Goal: Information Seeking & Learning: Learn about a topic

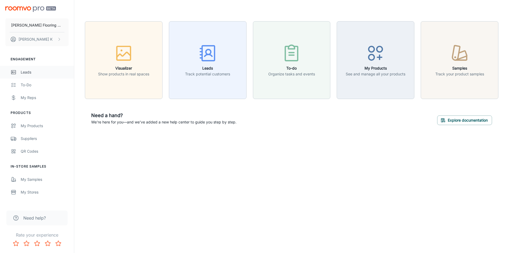
click at [19, 73] on link "Leads" at bounding box center [37, 72] width 74 height 13
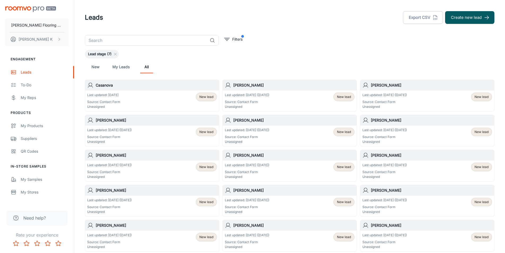
click at [132, 95] on div "Last updated: [DATE] Source: Contact Form Unassigned New lead" at bounding box center [152, 101] width 130 height 16
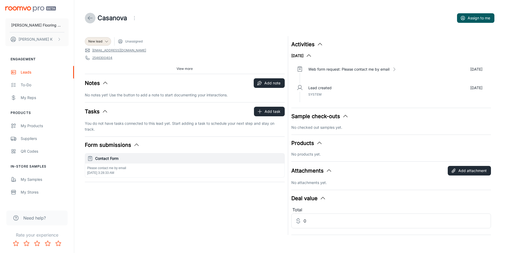
click at [89, 18] on line at bounding box center [90, 18] width 5 height 0
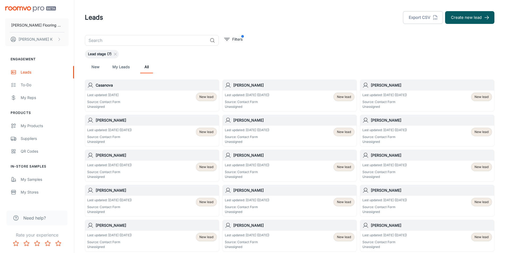
click at [268, 99] on div "Last updated: [DATE] ([DATE]) Source: Contact Form Unassigned" at bounding box center [247, 101] width 45 height 16
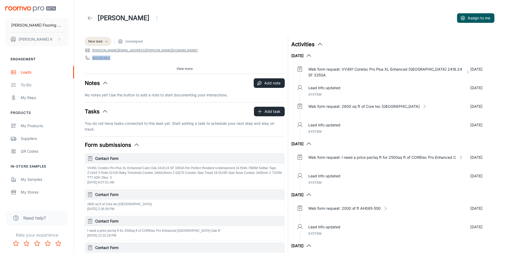
drag, startPoint x: 118, startPoint y: 61, endPoint x: 91, endPoint y: 61, distance: 26.2
click at [91, 61] on div "New lead Unassigned [PERSON_NAME][EMAIL_ADDRESS][PERSON_NAME][DOMAIN_NAME] 8653…" at bounding box center [185, 55] width 200 height 38
copy link "8653859831"
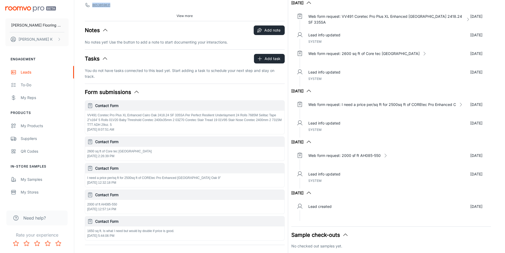
scroll to position [53, 0]
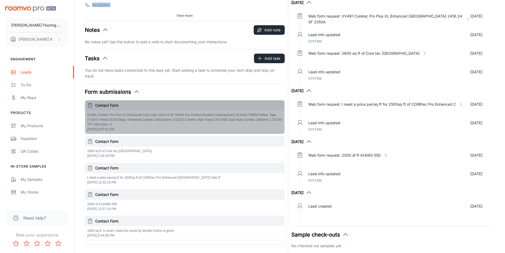
drag, startPoint x: 177, startPoint y: 119, endPoint x: 183, endPoint y: 120, distance: 5.4
click at [183, 120] on p "VV491 Coretec Pro Plus XL Enhanced Cairo Oak 2418.24 SF 335SA Per Perfect Resil…" at bounding box center [184, 119] width 195 height 14
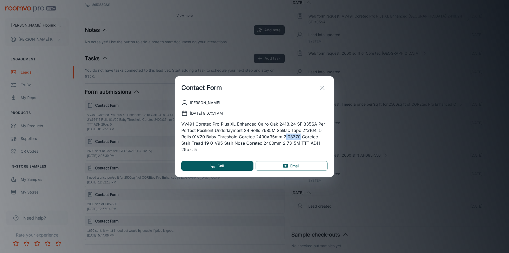
drag, startPoint x: 287, startPoint y: 142, endPoint x: 299, endPoint y: 139, distance: 12.2
click at [299, 139] on p "VV491 Coretec Pro Plus XL Enhanced Cairo Oak 2418.24 SF 335SA Per Perfect Resil…" at bounding box center [254, 137] width 146 height 32
copy p "03Z70"
drag, startPoint x: 200, startPoint y: 147, endPoint x: 212, endPoint y: 147, distance: 11.4
click at [212, 147] on p "VV491 Coretec Pro Plus XL Enhanced Cairo Oak 2418.24 SF 335SA Per Perfect Resil…" at bounding box center [254, 137] width 146 height 32
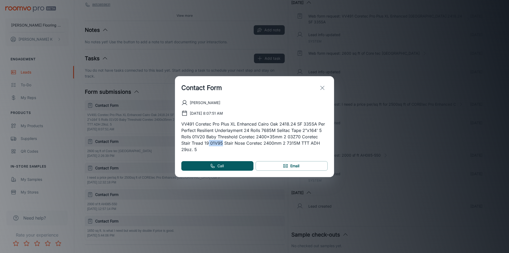
copy p "01V95"
drag, startPoint x: 275, startPoint y: 145, endPoint x: 287, endPoint y: 146, distance: 11.7
click at [287, 146] on p "VV491 Coretec Pro Plus XL Enhanced Cairo Oak 2418.24 SF 335SA Per Perfect Resil…" at bounding box center [254, 137] width 146 height 32
click at [276, 146] on p "VV491 Coretec Pro Plus XL Enhanced Cairo Oak 2418.24 SF 335SA Per Perfect Resil…" at bounding box center [254, 137] width 146 height 32
drag, startPoint x: 276, startPoint y: 146, endPoint x: 285, endPoint y: 147, distance: 9.3
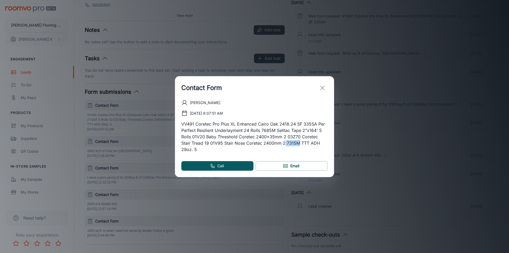
click at [285, 147] on p "VV491 Coretec Pro Plus XL Enhanced Cairo Oak 2418.24 SF 335SA Per Perfect Resil…" at bounding box center [254, 137] width 146 height 32
click at [289, 147] on p "VV491 Coretec Pro Plus XL Enhanced Cairo Oak 2418.24 SF 335SA Per Perfect Resil…" at bounding box center [254, 137] width 146 height 32
drag, startPoint x: 289, startPoint y: 147, endPoint x: 284, endPoint y: 147, distance: 4.8
click at [284, 147] on p "VV491 Coretec Pro Plus XL Enhanced Cairo Oak 2418.24 SF 335SA Per Perfect Resil…" at bounding box center [254, 137] width 146 height 32
click at [278, 147] on p "VV491 Coretec Pro Plus XL Enhanced Cairo Oak 2418.24 SF 335SA Per Perfect Resil…" at bounding box center [254, 137] width 146 height 32
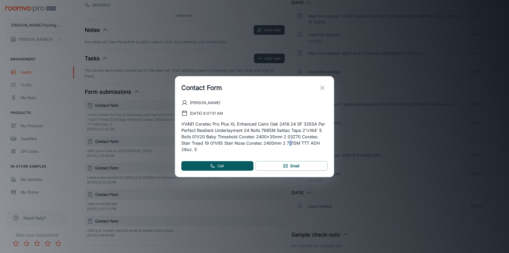
click at [279, 146] on p "VV491 Coretec Pro Plus XL Enhanced Cairo Oak 2418.24 SF 335SA Per Perfect Resil…" at bounding box center [254, 137] width 146 height 32
drag, startPoint x: 276, startPoint y: 146, endPoint x: 287, endPoint y: 147, distance: 10.6
click at [287, 147] on p "VV491 Coretec Pro Plus XL Enhanced Cairo Oak 2418.24 SF 335SA Per Perfect Resil…" at bounding box center [254, 137] width 146 height 32
copy p "7315M"
click at [323, 91] on icon "exit" at bounding box center [322, 88] width 6 height 6
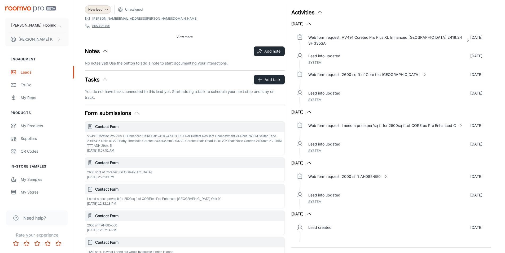
scroll to position [0, 0]
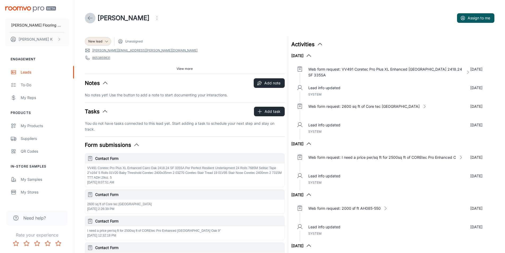
click at [91, 18] on line at bounding box center [90, 18] width 5 height 0
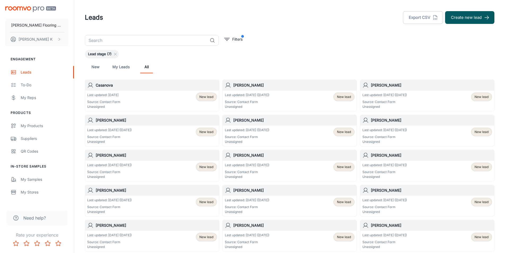
click at [379, 94] on p "Last updated: [DATE] ([DATE])" at bounding box center [384, 95] width 45 height 5
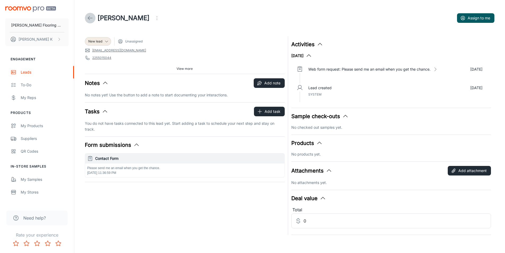
click at [89, 14] on link at bounding box center [90, 18] width 11 height 11
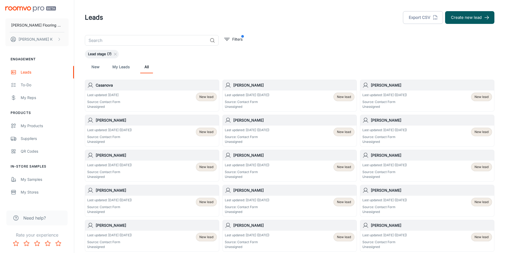
click at [151, 134] on div "Last updated: [DATE] ([DATE]) Source: Contact Form Unassigned New lead" at bounding box center [152, 135] width 130 height 16
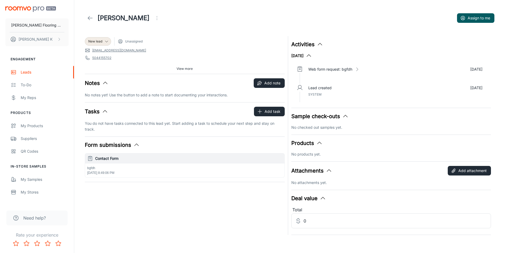
click at [89, 17] on polyline at bounding box center [89, 18] width 2 height 4
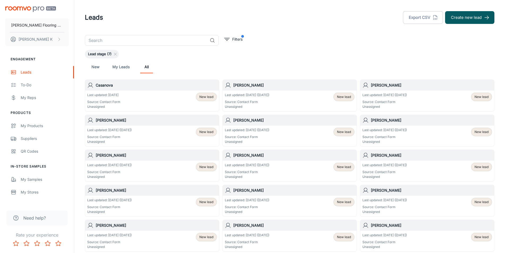
click at [244, 131] on p "Last updated: [DATE] ([DATE])" at bounding box center [247, 129] width 45 height 5
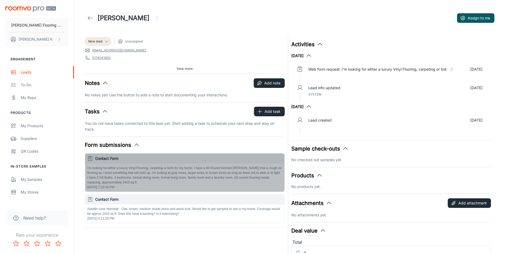
drag, startPoint x: 122, startPoint y: 182, endPoint x: 108, endPoint y: 179, distance: 14.6
click at [108, 179] on p "I'm looking for either a luxury Vinyl Flooring, carpeting or both for my home. …" at bounding box center [184, 174] width 195 height 19
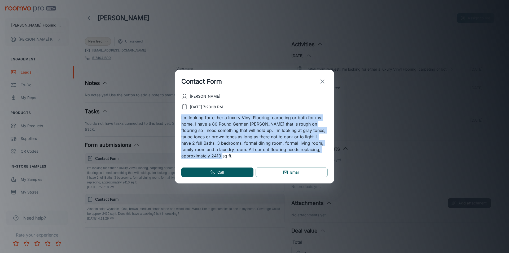
drag, startPoint x: 197, startPoint y: 158, endPoint x: 174, endPoint y: 118, distance: 45.7
click at [174, 118] on div "Contact Form [PERSON_NAME] [DATE] 7:23:18 PM I'm looking for either a luxury Vi…" at bounding box center [254, 126] width 509 height 253
click at [194, 155] on p "I'm looking for either a luxury Vinyl Flooring, carpeting or both for my home. …" at bounding box center [254, 136] width 146 height 45
drag, startPoint x: 193, startPoint y: 155, endPoint x: 180, endPoint y: 115, distance: 41.7
click at [180, 115] on div "[PERSON_NAME] [DATE] 7:23:18 PM I'm looking for either a luxury Vinyl Flooring,…" at bounding box center [254, 138] width 159 height 90
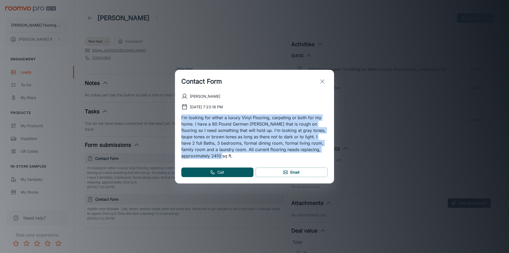
click at [195, 158] on p "I'm looking for either a luxury Vinyl Flooring, carpeting or both for my home. …" at bounding box center [254, 136] width 146 height 45
drag, startPoint x: 195, startPoint y: 157, endPoint x: 168, endPoint y: 112, distance: 52.0
click at [168, 112] on div "Contact Form [PERSON_NAME] [DATE] 7:23:18 PM I'm looking for either a luxury Vi…" at bounding box center [254, 126] width 509 height 253
click at [193, 154] on p "I'm looking for either a luxury Vinyl Flooring, carpeting or both for my home. …" at bounding box center [254, 136] width 146 height 45
drag, startPoint x: 193, startPoint y: 155, endPoint x: 182, endPoint y: 117, distance: 39.8
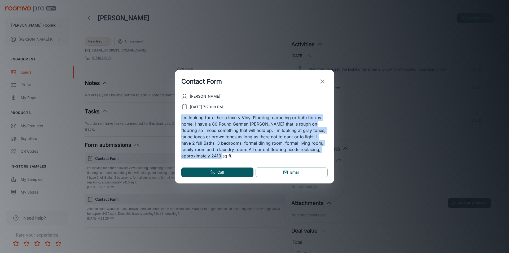
click at [182, 117] on p "I'm looking for either a luxury Vinyl Flooring, carpeting or both for my home. …" at bounding box center [254, 136] width 146 height 45
click at [192, 156] on p "I'm looking for either a luxury Vinyl Flooring, carpeting or both for my home. …" at bounding box center [254, 136] width 146 height 45
drag, startPoint x: 192, startPoint y: 156, endPoint x: 183, endPoint y: 117, distance: 39.7
click at [183, 117] on p "I'm looking for either a luxury Vinyl Flooring, carpeting or both for my home. …" at bounding box center [254, 136] width 146 height 45
click at [196, 158] on p "I'm looking for either a luxury Vinyl Flooring, carpeting or both for my home. …" at bounding box center [254, 136] width 146 height 45
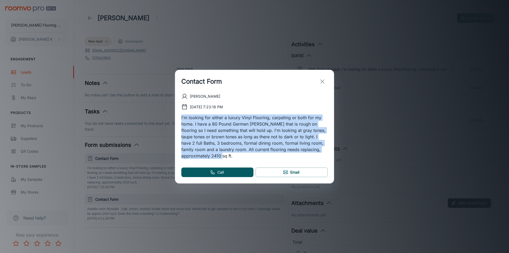
drag, startPoint x: 196, startPoint y: 156, endPoint x: 178, endPoint y: 117, distance: 42.8
click at [178, 117] on div "[PERSON_NAME] [DATE] 7:23:18 PM I'm looking for either a luxury Vinyl Flooring,…" at bounding box center [254, 138] width 159 height 90
click at [184, 116] on p "I'm looking for either a luxury Vinyl Flooring, carpeting or both for my home. …" at bounding box center [254, 136] width 146 height 45
drag, startPoint x: 196, startPoint y: 156, endPoint x: 179, endPoint y: 120, distance: 40.1
click at [179, 120] on div "[PERSON_NAME] [DATE] 7:23:18 PM I'm looking for either a luxury Vinyl Flooring,…" at bounding box center [254, 138] width 159 height 90
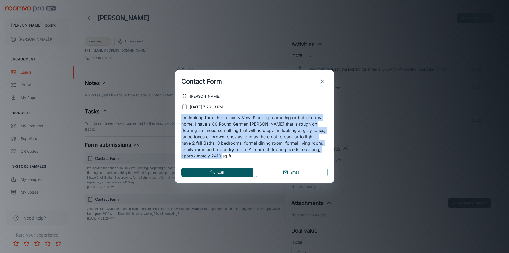
click at [199, 153] on p "I'm looking for either a luxury Vinyl Flooring, carpeting or both for my home. …" at bounding box center [254, 136] width 146 height 45
drag, startPoint x: 199, startPoint y: 155, endPoint x: 178, endPoint y: 118, distance: 42.5
click at [178, 118] on div "[PERSON_NAME] [DATE] 7:23:18 PM I'm looking for either a luxury Vinyl Flooring,…" at bounding box center [254, 138] width 159 height 90
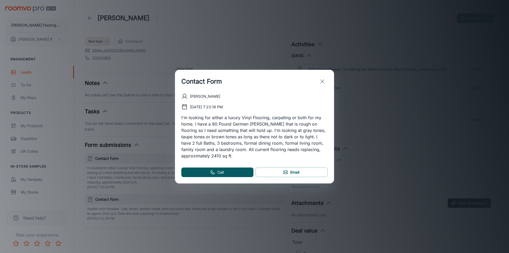
click at [211, 159] on div "[PERSON_NAME] [DATE] 7:23:18 PM I'm looking for either a luxury Vinyl Flooring,…" at bounding box center [254, 138] width 159 height 90
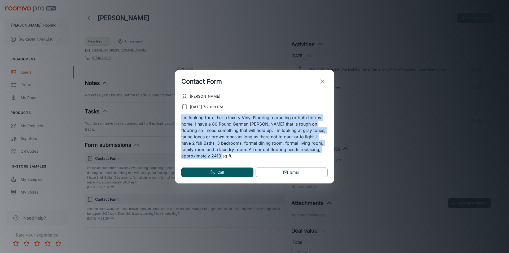
drag, startPoint x: 194, startPoint y: 157, endPoint x: 180, endPoint y: 116, distance: 43.9
click at [180, 116] on div "[PERSON_NAME] [DATE] 7:23:18 PM I'm looking for either a luxury Vinyl Flooring,…" at bounding box center [254, 138] width 159 height 90
click at [195, 156] on p "I'm looking for either a luxury Vinyl Flooring, carpeting or both for my home. …" at bounding box center [254, 136] width 146 height 45
drag, startPoint x: 195, startPoint y: 156, endPoint x: 181, endPoint y: 118, distance: 40.2
click at [181, 118] on p "I'm looking for either a luxury Vinyl Flooring, carpeting or both for my home. …" at bounding box center [254, 136] width 146 height 45
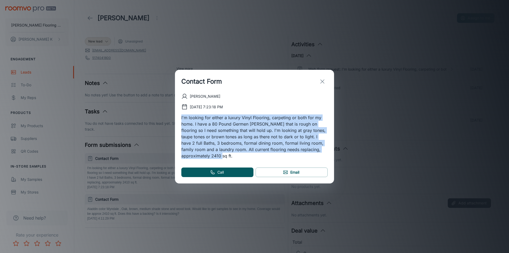
click at [197, 157] on p "I'm looking for either a luxury Vinyl Flooring, carpeting or both for my home. …" at bounding box center [254, 136] width 146 height 45
drag, startPoint x: 197, startPoint y: 157, endPoint x: 180, endPoint y: 118, distance: 42.4
click at [180, 118] on div "[PERSON_NAME] [DATE] 7:23:18 PM I'm looking for either a luxury Vinyl Flooring,…" at bounding box center [254, 138] width 159 height 90
click at [191, 156] on p "I'm looking for either a luxury Vinyl Flooring, carpeting or both for my home. …" at bounding box center [254, 136] width 146 height 45
drag, startPoint x: 192, startPoint y: 156, endPoint x: 180, endPoint y: 119, distance: 39.1
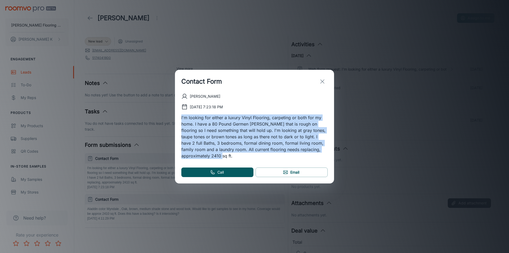
click at [180, 119] on div "[PERSON_NAME] [DATE] 7:23:18 PM I'm looking for either a luxury Vinyl Flooring,…" at bounding box center [254, 138] width 159 height 90
click at [227, 157] on p "I'm looking for either a luxury Vinyl Flooring, carpeting or both for my home. …" at bounding box center [254, 136] width 146 height 45
click at [195, 156] on p "I'm looking for either a luxury Vinyl Flooring, carpeting or both for my home. …" at bounding box center [254, 136] width 146 height 45
drag, startPoint x: 195, startPoint y: 156, endPoint x: 180, endPoint y: 115, distance: 43.8
click at [180, 115] on div "[PERSON_NAME] [DATE] 7:23:18 PM I'm looking for either a luxury Vinyl Flooring,…" at bounding box center [254, 138] width 159 height 90
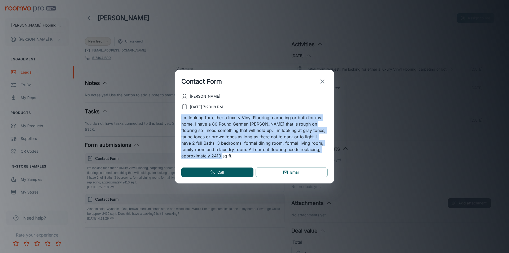
click at [201, 155] on p "I'm looking for either a luxury Vinyl Flooring, carpeting or both for my home. …" at bounding box center [254, 136] width 146 height 45
drag, startPoint x: 196, startPoint y: 155, endPoint x: 181, endPoint y: 118, distance: 40.4
click at [181, 118] on p "I'm looking for either a luxury Vinyl Flooring, carpeting or both for my home. …" at bounding box center [254, 136] width 146 height 45
click at [201, 157] on p "I'm looking for either a luxury Vinyl Flooring, carpeting or both for my home. …" at bounding box center [254, 136] width 146 height 45
drag, startPoint x: 201, startPoint y: 157, endPoint x: 183, endPoint y: 116, distance: 44.1
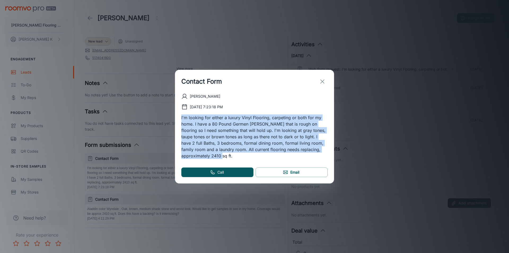
click at [183, 116] on p "I'm looking for either a luxury Vinyl Flooring, carpeting or both for my home. …" at bounding box center [254, 136] width 146 height 45
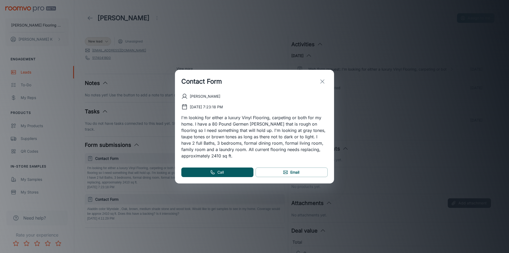
click at [301, 94] on div "[PERSON_NAME]" at bounding box center [254, 96] width 146 height 6
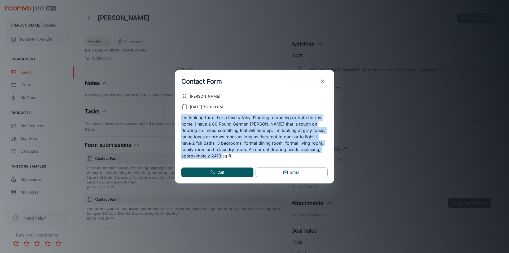
drag, startPoint x: 198, startPoint y: 155, endPoint x: 181, endPoint y: 117, distance: 41.6
click at [181, 117] on div "[PERSON_NAME] [DATE] 7:23:18 PM I'm looking for either a luxury Vinyl Flooring,…" at bounding box center [254, 138] width 159 height 90
click at [194, 157] on p "I'm looking for either a luxury Vinyl Flooring, carpeting or both for my home. …" at bounding box center [254, 136] width 146 height 45
drag, startPoint x: 194, startPoint y: 157, endPoint x: 181, endPoint y: 120, distance: 39.4
click at [181, 120] on div "[PERSON_NAME] [DATE] 7:23:18 PM I'm looking for either a luxury Vinyl Flooring,…" at bounding box center [254, 138] width 159 height 90
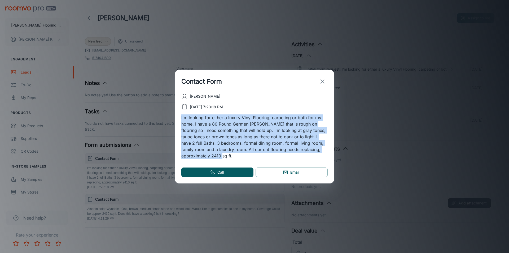
click at [198, 154] on p "I'm looking for either a luxury Vinyl Flooring, carpeting or both for my home. …" at bounding box center [254, 136] width 146 height 45
drag, startPoint x: 197, startPoint y: 160, endPoint x: 182, endPoint y: 115, distance: 47.8
click at [182, 115] on div "[PERSON_NAME] [DATE] 7:23:18 PM I'm looking for either a luxury Vinyl Flooring,…" at bounding box center [254, 138] width 159 height 90
click at [204, 158] on p "I'm looking for either a luxury Vinyl Flooring, carpeting or both for my home. …" at bounding box center [254, 136] width 146 height 45
drag, startPoint x: 201, startPoint y: 156, endPoint x: 179, endPoint y: 118, distance: 44.9
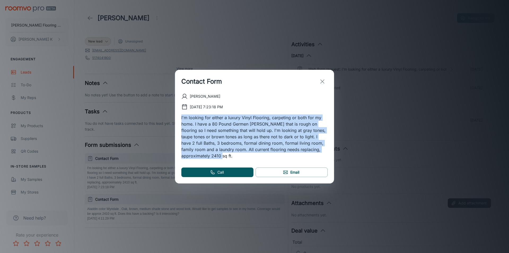
click at [179, 118] on div "[PERSON_NAME] [DATE] 7:23:18 PM I'm looking for either a luxury Vinyl Flooring,…" at bounding box center [254, 138] width 159 height 90
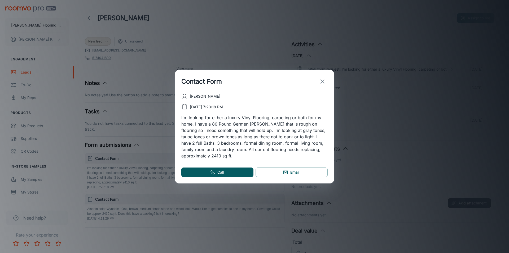
click at [217, 159] on div "[PERSON_NAME] [DATE] 7:23:18 PM I'm looking for either a luxury Vinyl Flooring,…" at bounding box center [254, 138] width 159 height 90
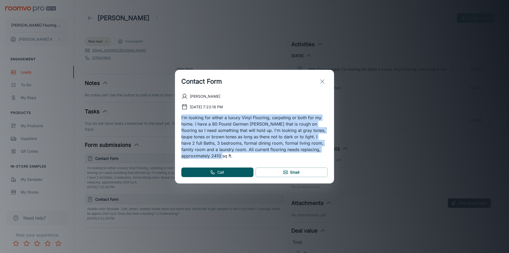
drag, startPoint x: 196, startPoint y: 158, endPoint x: 182, endPoint y: 116, distance: 44.7
click at [182, 116] on p "I'm looking for either a luxury Vinyl Flooring, carpeting or both for my home. …" at bounding box center [254, 136] width 146 height 45
click at [196, 153] on p "I'm looking for either a luxury Vinyl Flooring, carpeting or both for my home. …" at bounding box center [254, 136] width 146 height 45
click at [196, 158] on p "I'm looking for either a luxury Vinyl Flooring, carpeting or both for my home. …" at bounding box center [254, 136] width 146 height 45
drag, startPoint x: 196, startPoint y: 155, endPoint x: 180, endPoint y: 119, distance: 39.7
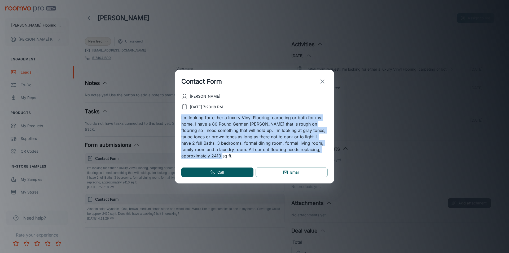
click at [180, 119] on div "[PERSON_NAME] [DATE] 7:23:18 PM I'm looking for either a luxury Vinyl Flooring,…" at bounding box center [254, 138] width 159 height 90
click at [198, 155] on p "I'm looking for either a luxury Vinyl Flooring, carpeting or both for my home. …" at bounding box center [254, 136] width 146 height 45
drag, startPoint x: 197, startPoint y: 156, endPoint x: 169, endPoint y: 117, distance: 47.9
click at [169, 117] on div "Contact Form [PERSON_NAME] [DATE] 7:23:18 PM I'm looking for either a luxury Vi…" at bounding box center [254, 126] width 509 height 253
click at [195, 155] on p "I'm looking for either a luxury Vinyl Flooring, carpeting or both for my home. …" at bounding box center [254, 136] width 146 height 45
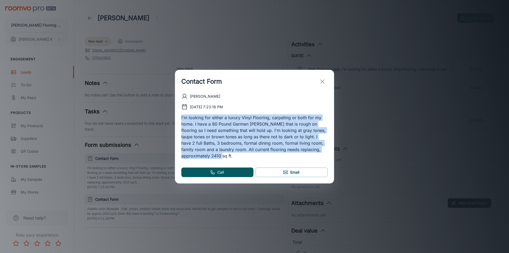
drag, startPoint x: 195, startPoint y: 155, endPoint x: 182, endPoint y: 113, distance: 44.6
click at [182, 113] on div "[PERSON_NAME] [DATE] 7:23:18 PM I'm looking for either a luxury Vinyl Flooring,…" at bounding box center [254, 126] width 146 height 66
click at [197, 153] on p "I'm looking for either a luxury Vinyl Flooring, carpeting or both for my home. …" at bounding box center [254, 136] width 146 height 45
drag, startPoint x: 197, startPoint y: 157, endPoint x: 181, endPoint y: 116, distance: 44.5
click at [181, 116] on div "[PERSON_NAME] [DATE] 7:23:18 PM I'm looking for either a luxury Vinyl Flooring,…" at bounding box center [254, 138] width 159 height 90
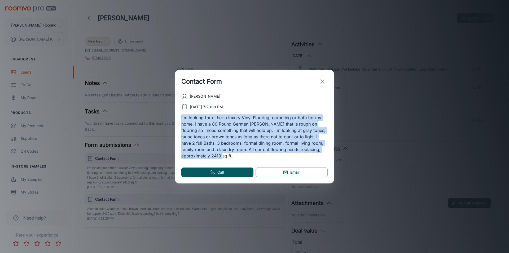
click at [206, 158] on p "I'm looking for either a luxury Vinyl Flooring, carpeting or both for my home. …" at bounding box center [254, 136] width 146 height 45
drag, startPoint x: 203, startPoint y: 158, endPoint x: 176, endPoint y: 118, distance: 48.1
click at [176, 118] on div "[PERSON_NAME] [DATE] 7:23:18 PM I'm looking for either a luxury Vinyl Flooring,…" at bounding box center [254, 138] width 159 height 90
click at [197, 155] on p "I'm looking for either a luxury Vinyl Flooring, carpeting or both for my home. …" at bounding box center [254, 136] width 146 height 45
drag, startPoint x: 197, startPoint y: 155, endPoint x: 183, endPoint y: 116, distance: 40.8
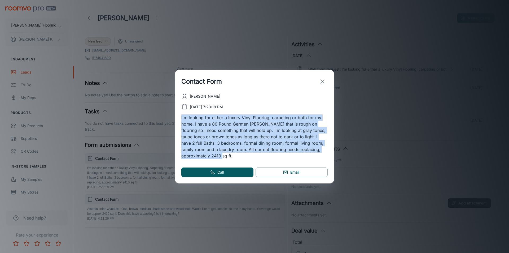
click at [183, 116] on p "I'm looking for either a luxury Vinyl Flooring, carpeting or both for my home. …" at bounding box center [254, 136] width 146 height 45
click at [217, 154] on p "I'm looking for either a luxury Vinyl Flooring, carpeting or both for my home. …" at bounding box center [254, 136] width 146 height 45
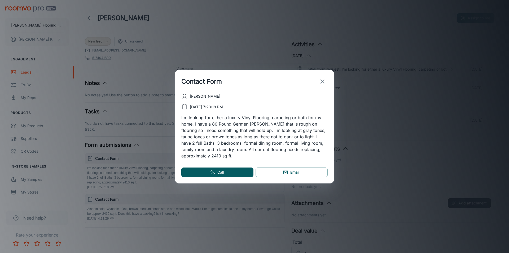
click at [323, 81] on icon "exit" at bounding box center [322, 81] width 6 height 6
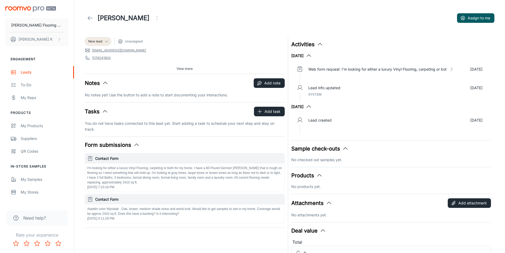
click at [111, 51] on link "[EMAIL_ADDRESS][DOMAIN_NAME]" at bounding box center [119, 50] width 54 height 5
click at [112, 50] on link "[EMAIL_ADDRESS][DOMAIN_NAME]" at bounding box center [119, 50] width 54 height 5
click at [113, 50] on link "[EMAIL_ADDRESS][DOMAIN_NAME]" at bounding box center [119, 50] width 54 height 5
click at [126, 51] on link "[EMAIL_ADDRESS][DOMAIN_NAME]" at bounding box center [119, 50] width 54 height 5
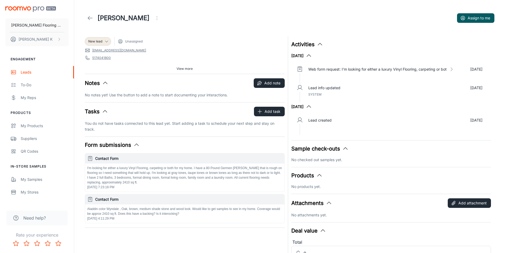
click at [126, 50] on link "[EMAIL_ADDRESS][DOMAIN_NAME]" at bounding box center [119, 50] width 54 height 5
drag, startPoint x: 128, startPoint y: 50, endPoint x: 116, endPoint y: 43, distance: 14.0
click at [95, 52] on span "[EMAIL_ADDRESS][DOMAIN_NAME]" at bounding box center [185, 50] width 200 height 5
click at [101, 41] on span "New lead" at bounding box center [95, 41] width 14 height 5
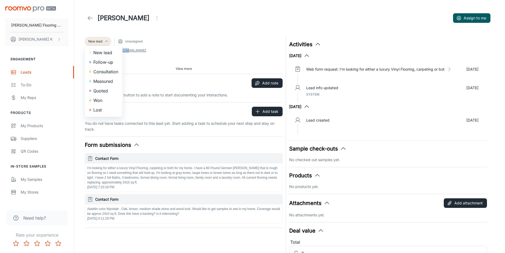
click at [129, 51] on div at bounding box center [252, 126] width 505 height 253
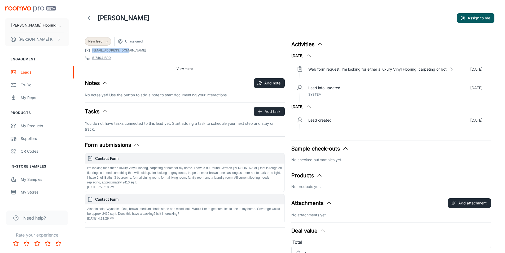
drag, startPoint x: 131, startPoint y: 51, endPoint x: 91, endPoint y: 51, distance: 39.5
click at [91, 51] on span "[EMAIL_ADDRESS][DOMAIN_NAME]" at bounding box center [185, 50] width 200 height 5
copy link "[EMAIL_ADDRESS][DOMAIN_NAME]"
click at [91, 14] on link at bounding box center [90, 18] width 11 height 11
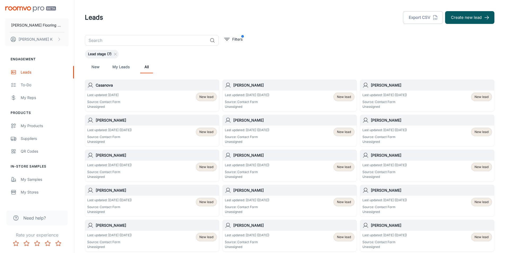
click at [375, 132] on p "Last updated: [DATE] ([DATE])" at bounding box center [384, 129] width 45 height 5
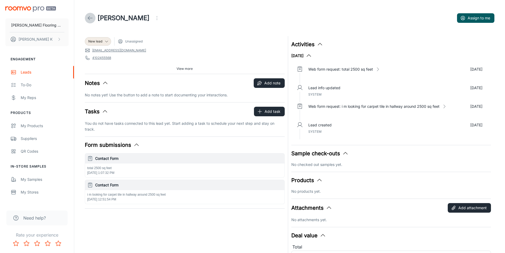
click at [87, 17] on icon at bounding box center [90, 18] width 6 height 6
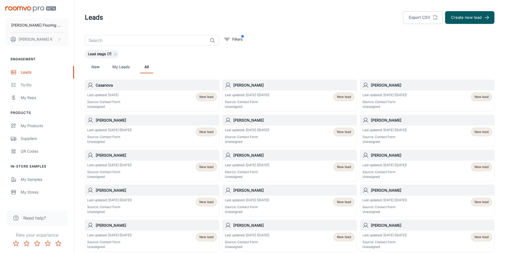
click at [115, 164] on p "Last updated: [DATE] ([DATE])" at bounding box center [109, 164] width 45 height 5
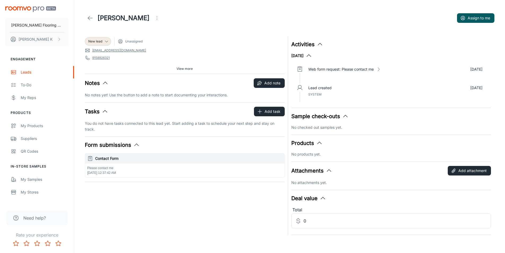
click at [90, 19] on icon at bounding box center [90, 18] width 6 height 6
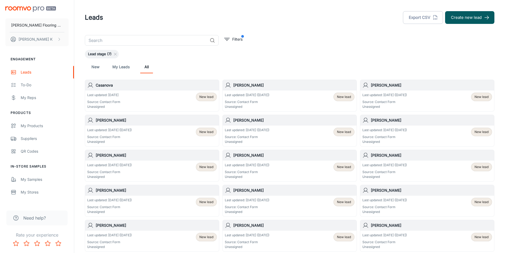
click at [256, 172] on p "Source: Contact Form" at bounding box center [247, 171] width 45 height 5
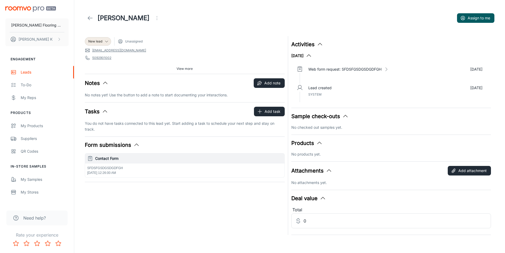
click at [92, 18] on icon at bounding box center [90, 18] width 6 height 6
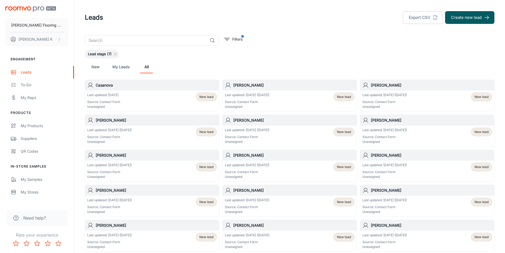
click at [395, 154] on h6 "[PERSON_NAME]" at bounding box center [431, 155] width 121 height 6
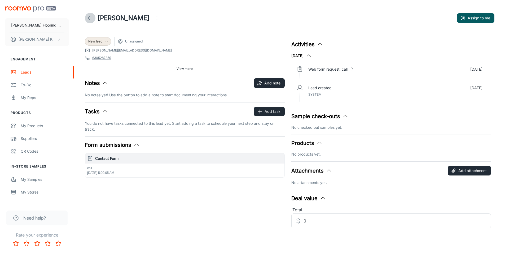
click at [87, 19] on icon at bounding box center [90, 18] width 6 height 6
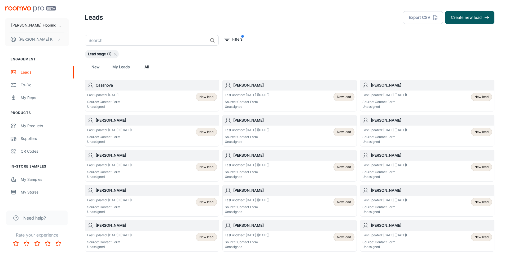
click at [110, 192] on h6 "[PERSON_NAME]" at bounding box center [156, 190] width 121 height 6
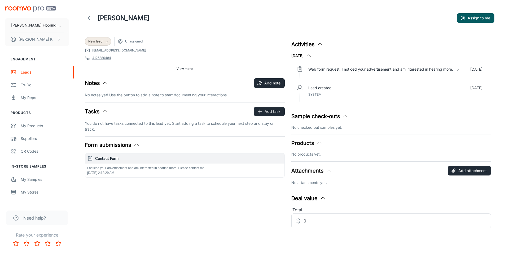
click at [90, 14] on link at bounding box center [90, 18] width 11 height 11
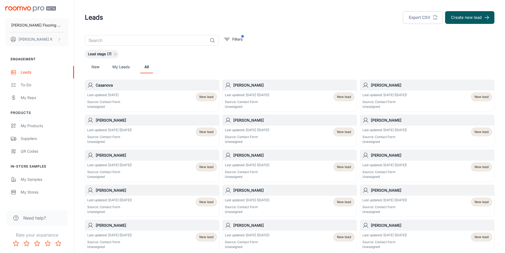
click at [247, 192] on h6 "[PERSON_NAME]" at bounding box center [293, 190] width 121 height 6
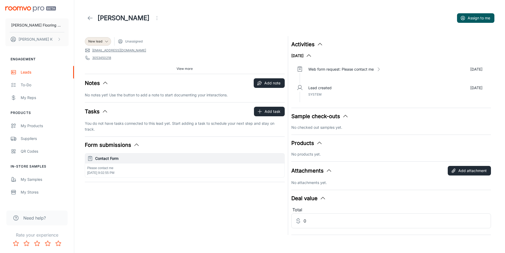
click at [88, 17] on icon at bounding box center [90, 18] width 6 height 6
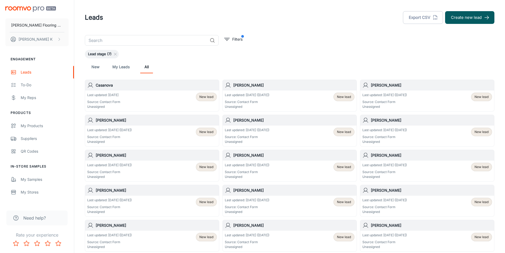
click at [378, 196] on div "Last updated: [DATE] ([DATE]) Source: Contact Form Unassigned New lead" at bounding box center [427, 205] width 134 height 21
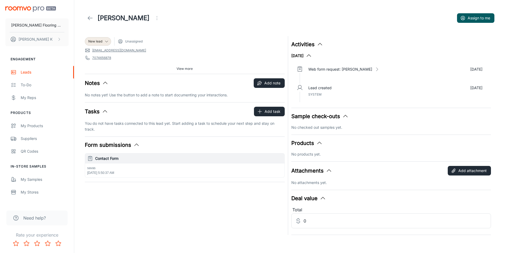
click at [91, 17] on icon at bounding box center [90, 18] width 6 height 6
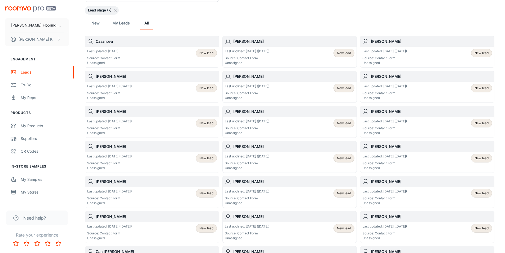
scroll to position [53, 0]
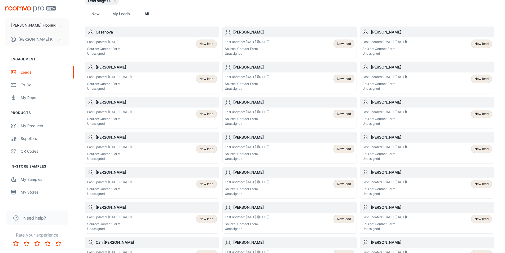
click at [131, 174] on h6 "[PERSON_NAME]" at bounding box center [156, 172] width 121 height 6
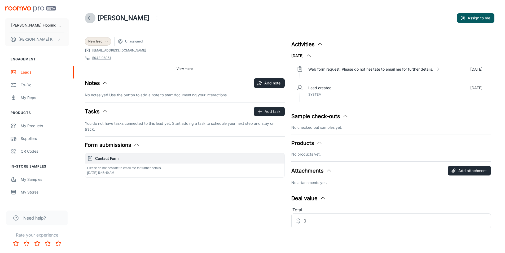
click at [91, 18] on icon at bounding box center [90, 18] width 6 height 6
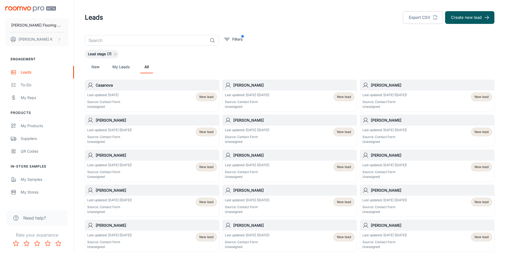
click at [244, 228] on div "[PERSON_NAME]" at bounding box center [290, 225] width 134 height 11
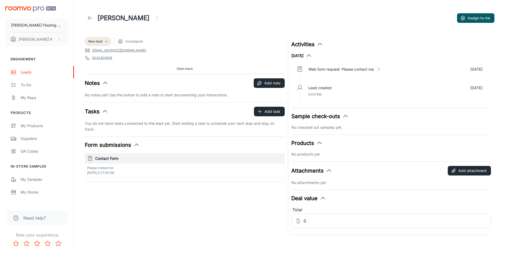
click at [88, 20] on icon at bounding box center [90, 18] width 6 height 6
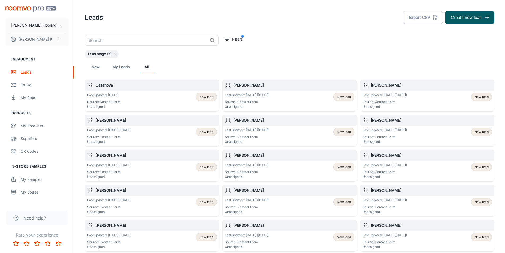
click at [385, 234] on p "Last updated: [DATE] ([DATE])" at bounding box center [384, 234] width 45 height 5
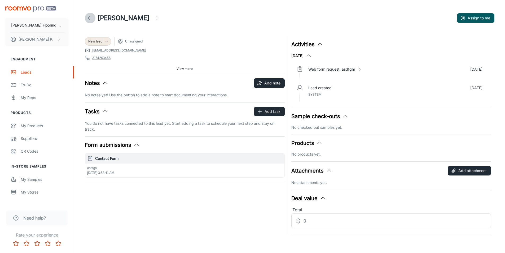
click at [91, 18] on icon at bounding box center [90, 18] width 6 height 6
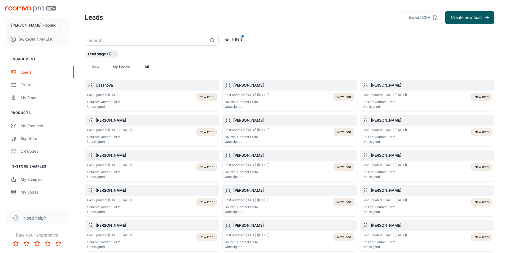
click at [246, 96] on p "Last updated: [DATE] ([DATE])" at bounding box center [247, 95] width 45 height 5
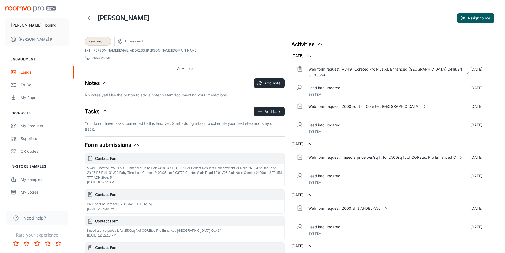
drag, startPoint x: 85, startPoint y: 167, endPoint x: 96, endPoint y: 167, distance: 11.4
click at [96, 167] on div "Contact Form VV491 Coretec Pro Plus XL Enhanced [GEOGRAPHIC_DATA] Oak 2418.24 S…" at bounding box center [185, 170] width 200 height 34
